Goal: Transaction & Acquisition: Book appointment/travel/reservation

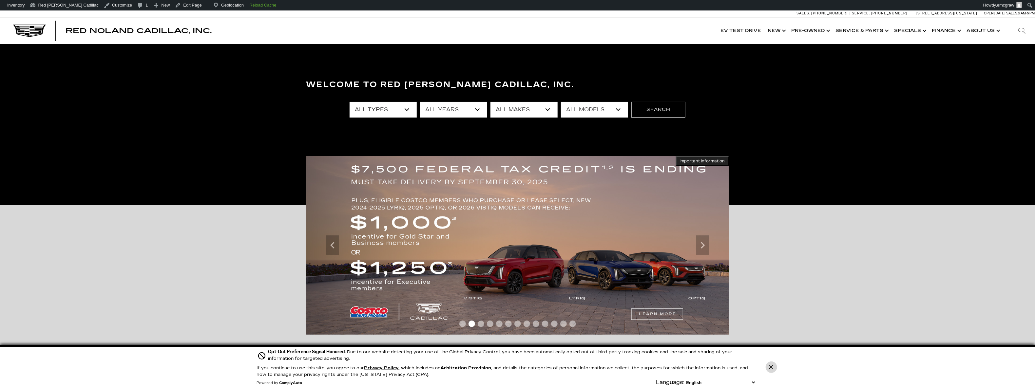
click at [770, 369] on icon "Close Button" at bounding box center [771, 367] width 4 height 4
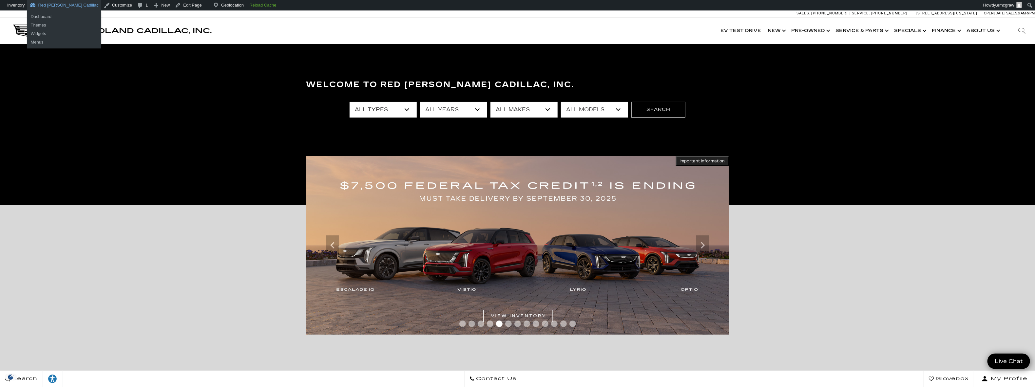
click at [45, 6] on link "Red [PERSON_NAME] Cadillac" at bounding box center [64, 5] width 74 height 10
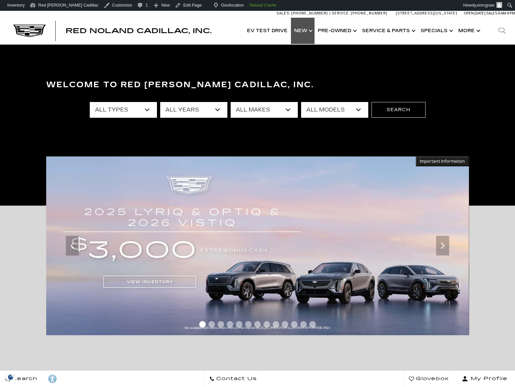
click at [307, 29] on link "Show New" at bounding box center [303, 31] width 24 height 26
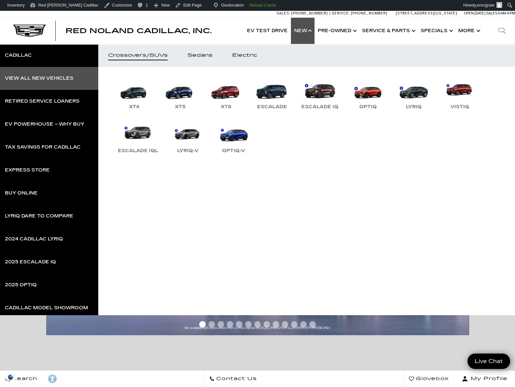
click at [48, 83] on link "View All New Vehicles" at bounding box center [49, 78] width 98 height 23
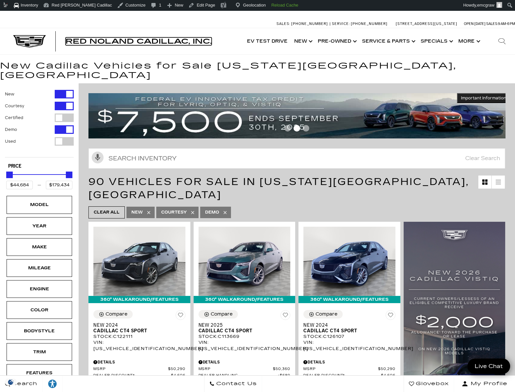
click at [171, 40] on span "Red Noland Cadillac, Inc." at bounding box center [139, 41] width 146 height 8
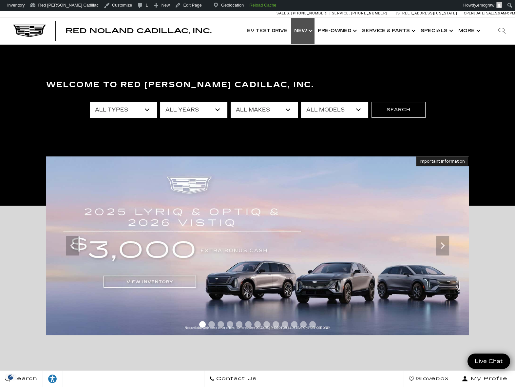
click at [301, 29] on link "Show New" at bounding box center [303, 31] width 24 height 26
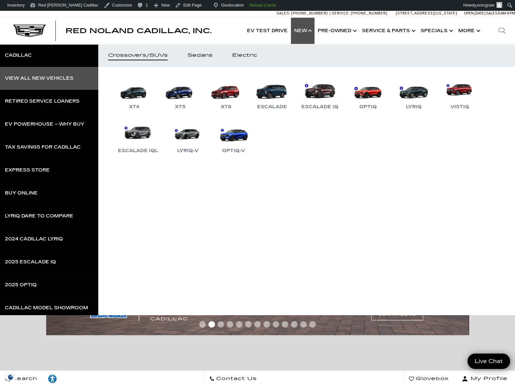
click at [56, 79] on div "View All New Vehicles" at bounding box center [39, 78] width 68 height 5
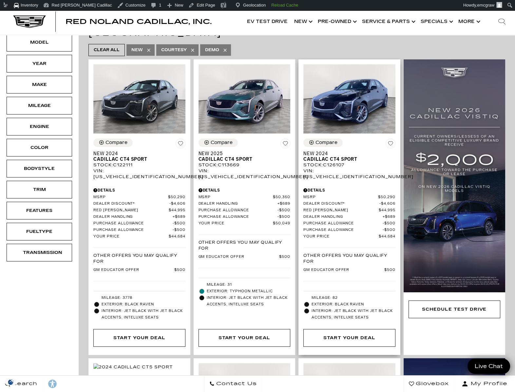
scroll to position [164, 0]
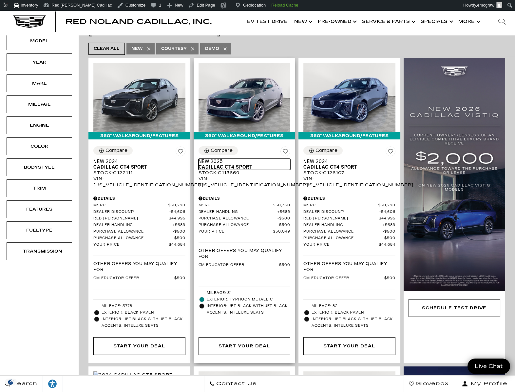
click at [218, 164] on span "Cadillac CT4 Sport" at bounding box center [242, 167] width 87 height 6
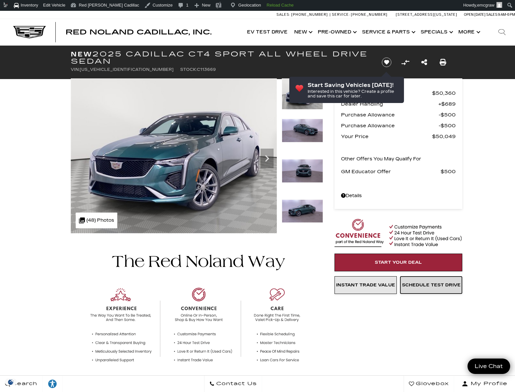
click at [423, 283] on span "Schedule Test Drive" at bounding box center [431, 284] width 59 height 5
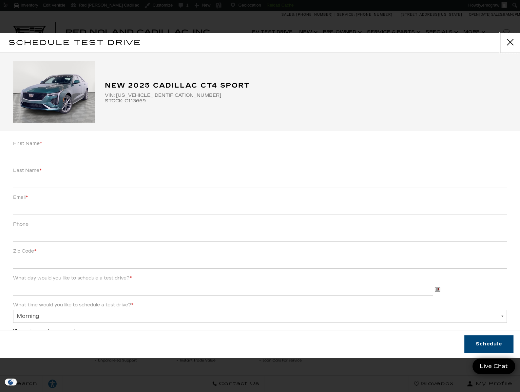
click at [509, 42] on button "close" at bounding box center [510, 43] width 20 height 20
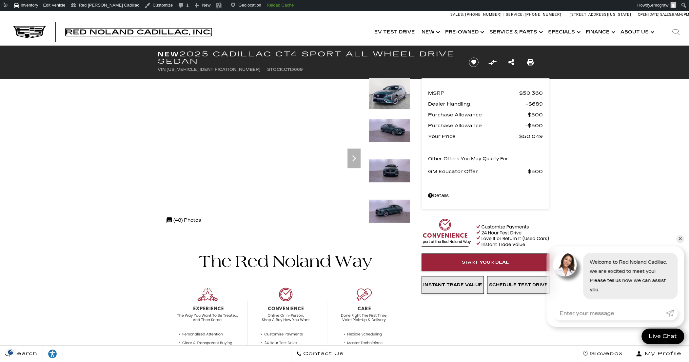
click at [83, 31] on span "Red Noland Cadillac, Inc." at bounding box center [139, 32] width 146 height 8
